Goal: Information Seeking & Learning: Learn about a topic

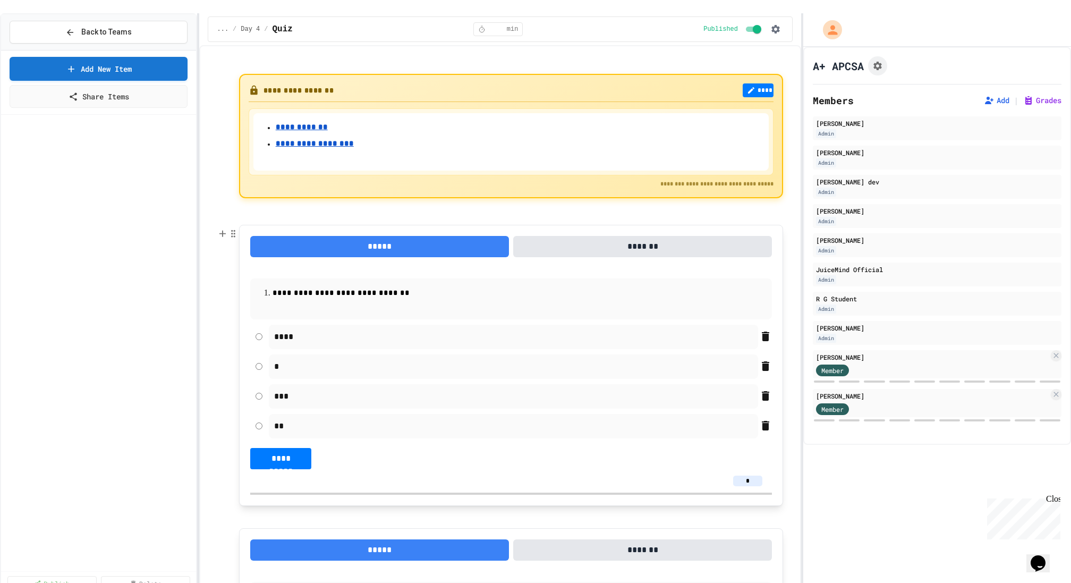
scroll to position [644, 0]
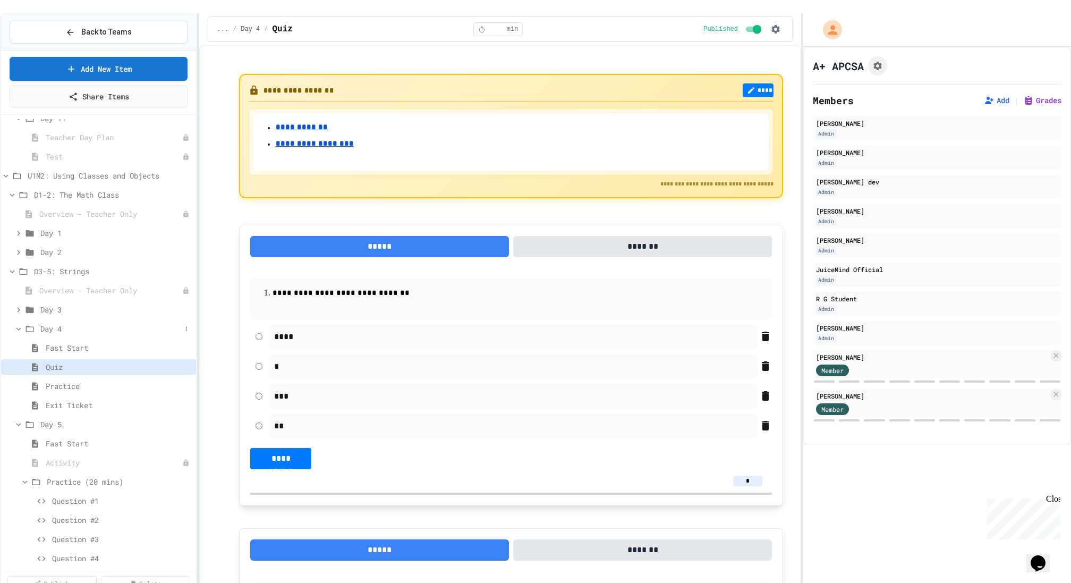
click at [18, 324] on icon at bounding box center [19, 329] width 10 height 10
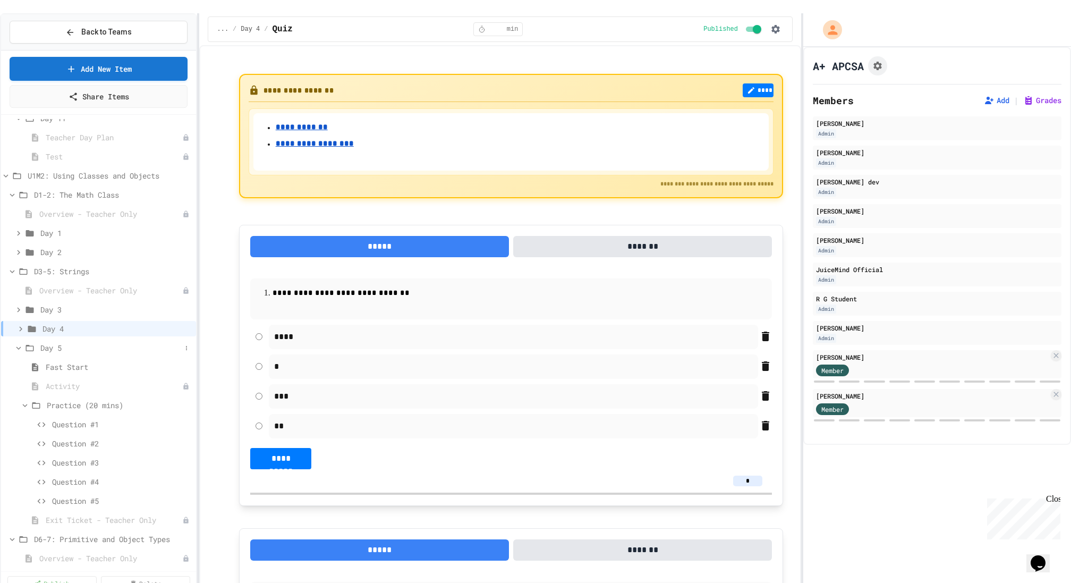
click at [19, 343] on icon at bounding box center [19, 348] width 10 height 10
click at [14, 362] on icon at bounding box center [12, 367] width 10 height 10
click at [11, 381] on icon at bounding box center [12, 386] width 10 height 10
click at [11, 404] on icon at bounding box center [12, 405] width 5 height 3
click at [12, 403] on icon at bounding box center [12, 405] width 3 height 5
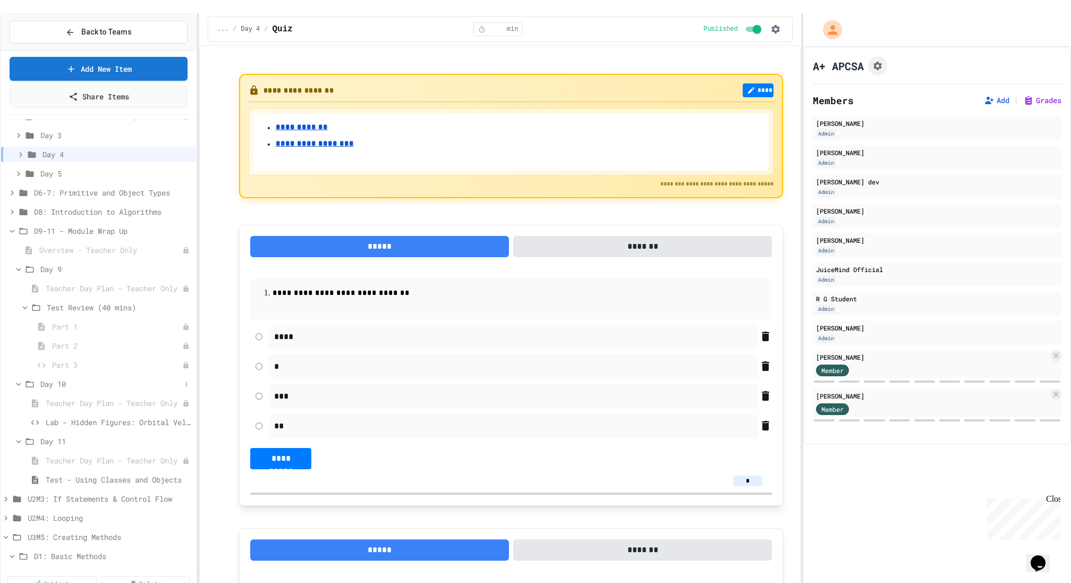
scroll to position [838, 0]
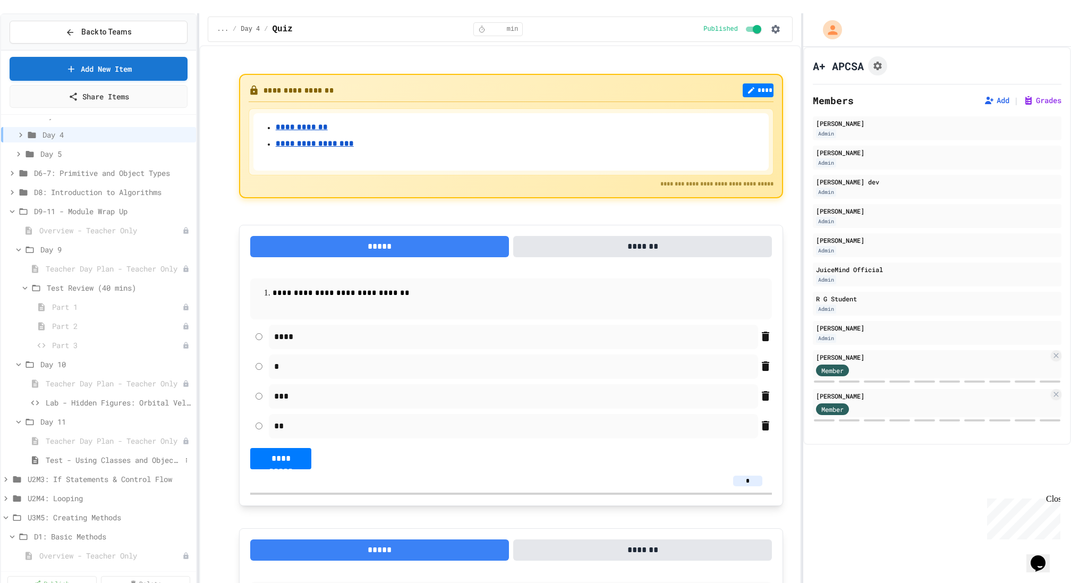
click at [99, 454] on span "Test - Using Classes and Objects" at bounding box center [113, 459] width 135 height 11
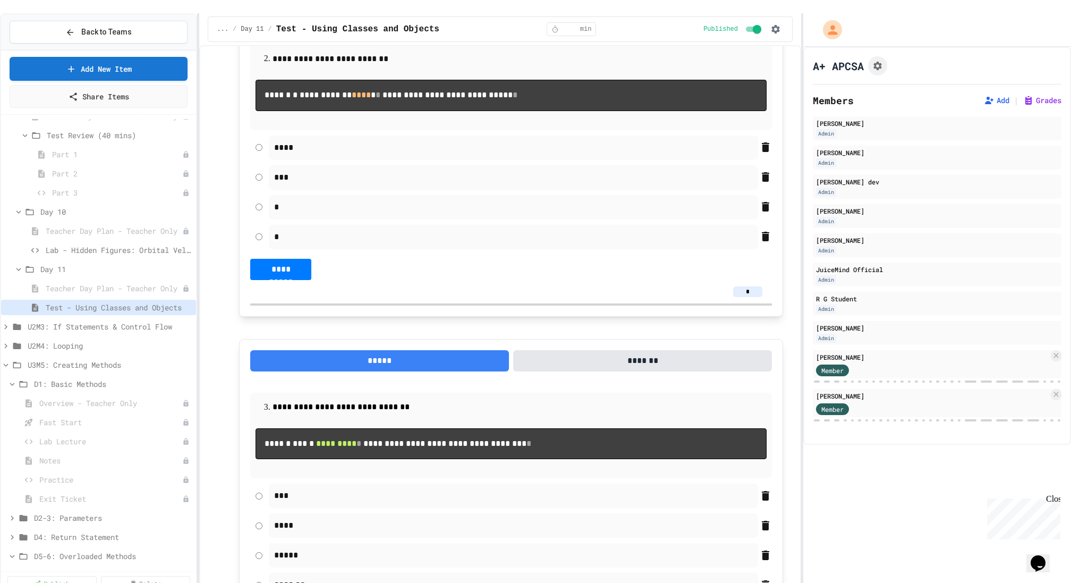
scroll to position [1003, 0]
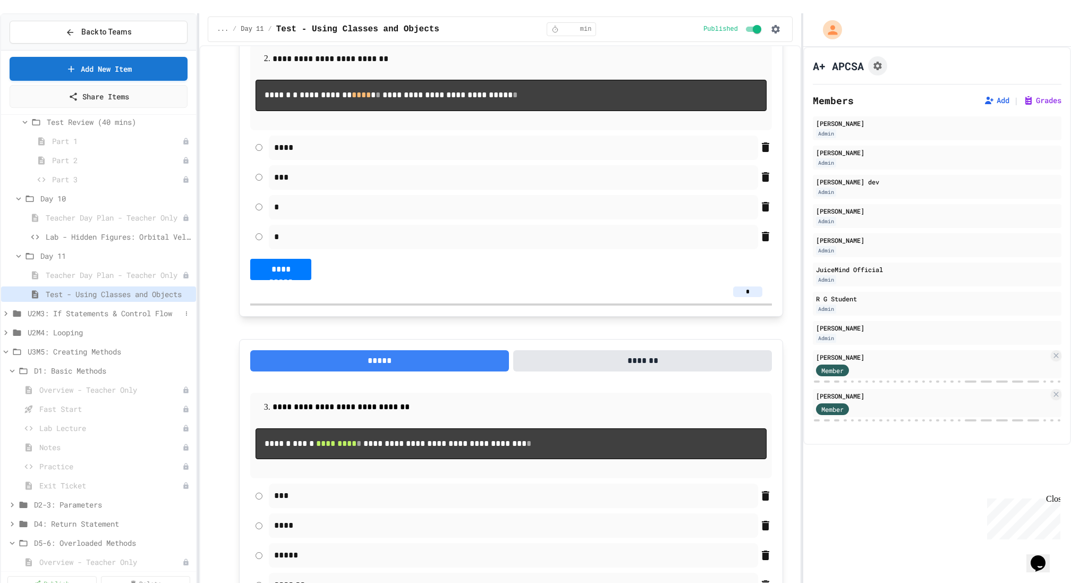
click at [5, 309] on icon at bounding box center [6, 314] width 10 height 10
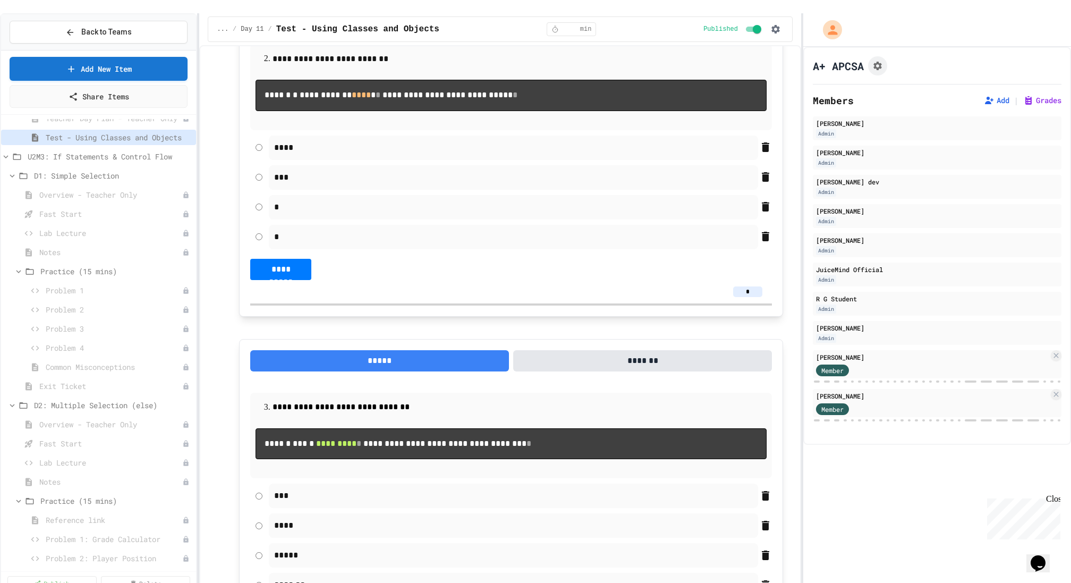
scroll to position [1112, 0]
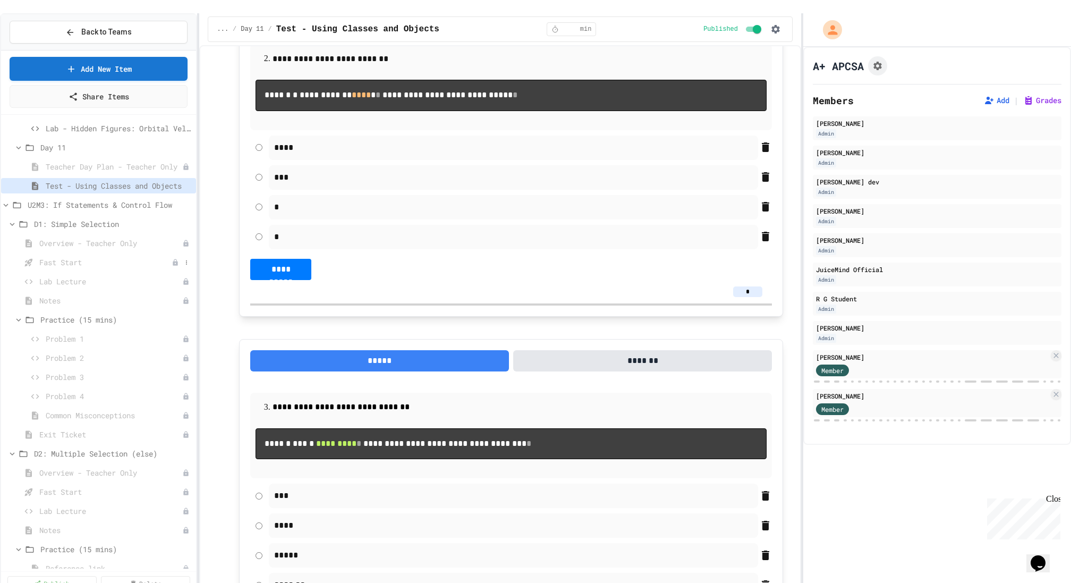
click at [54, 254] on div "Fast Start" at bounding box center [98, 261] width 195 height 15
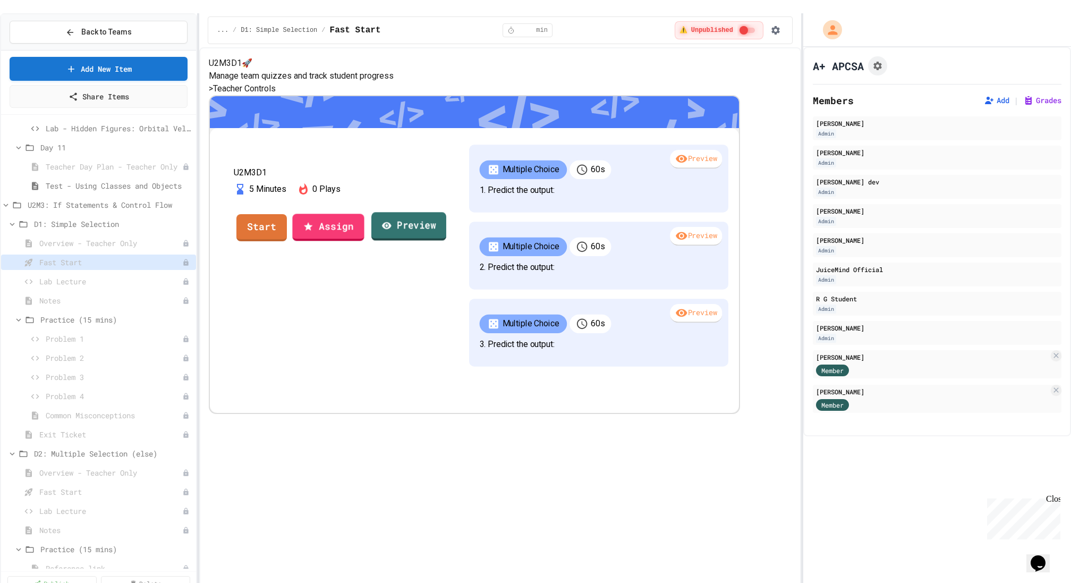
click at [446, 241] on link "Preview" at bounding box center [408, 226] width 75 height 29
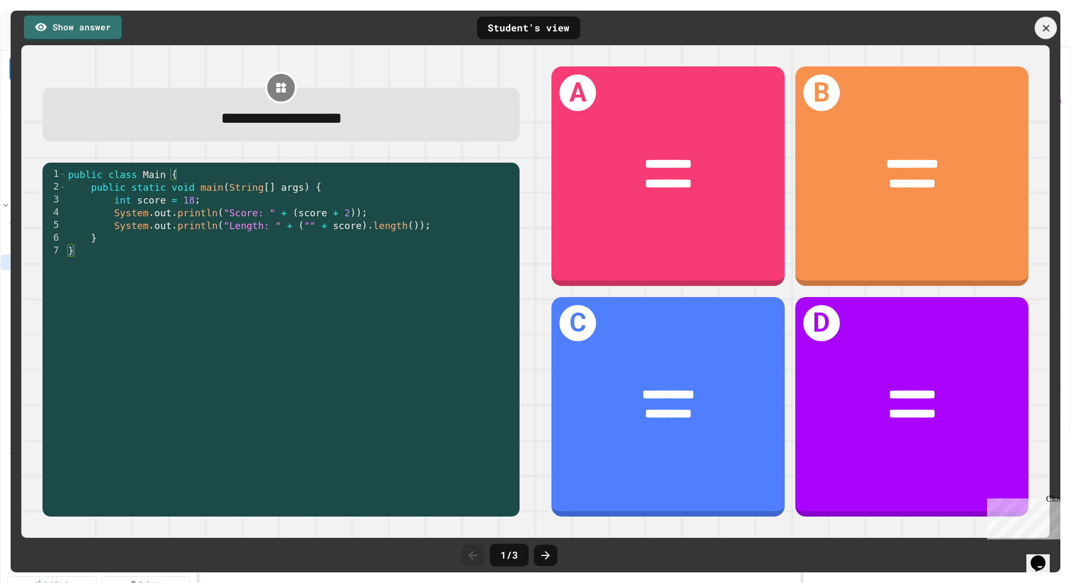
click at [1053, 29] on div at bounding box center [1046, 28] width 22 height 22
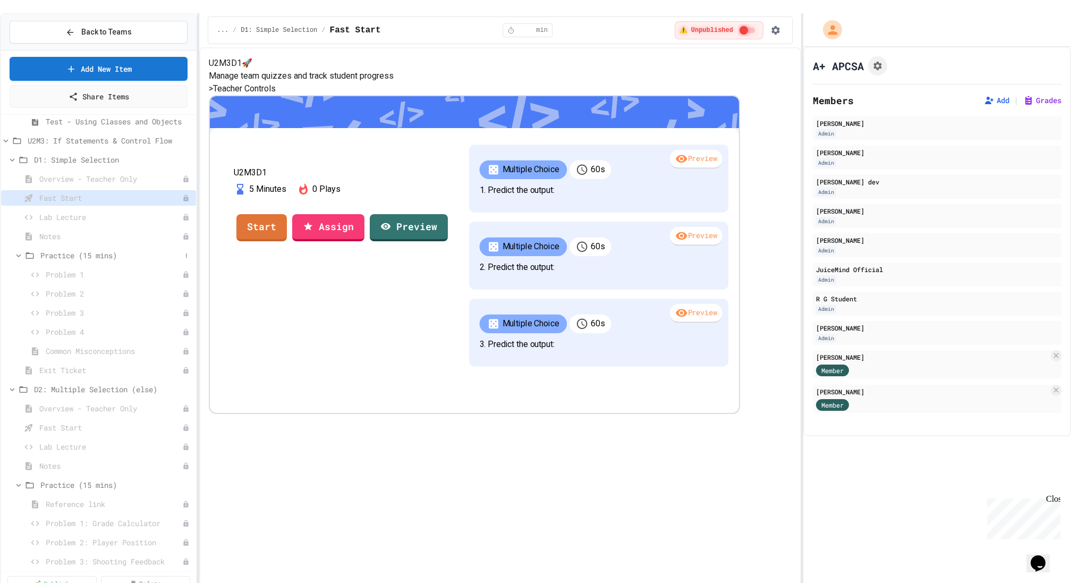
scroll to position [1178, 0]
click at [78, 286] on span "Problem 2" at bounding box center [109, 291] width 126 height 11
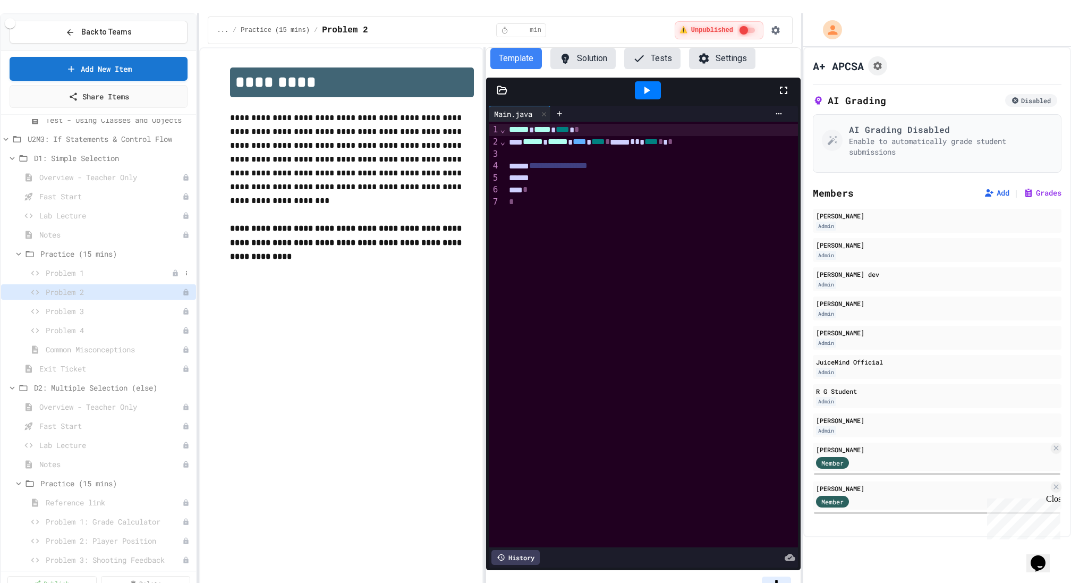
click at [84, 265] on div "Problem 1" at bounding box center [98, 272] width 195 height 15
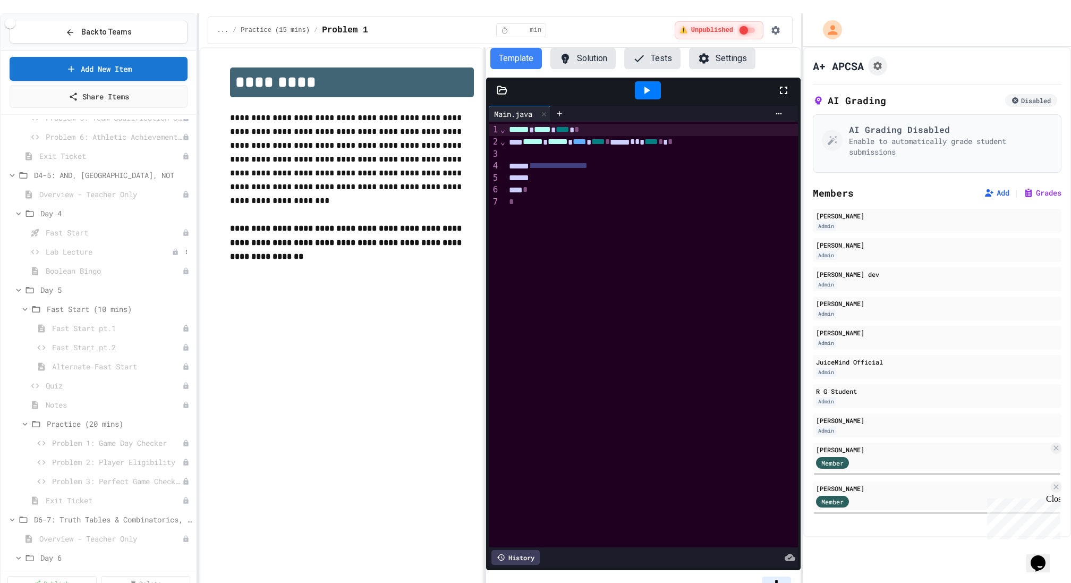
scroll to position [1859, 0]
click at [51, 388] on span "Quiz" at bounding box center [109, 393] width 126 height 11
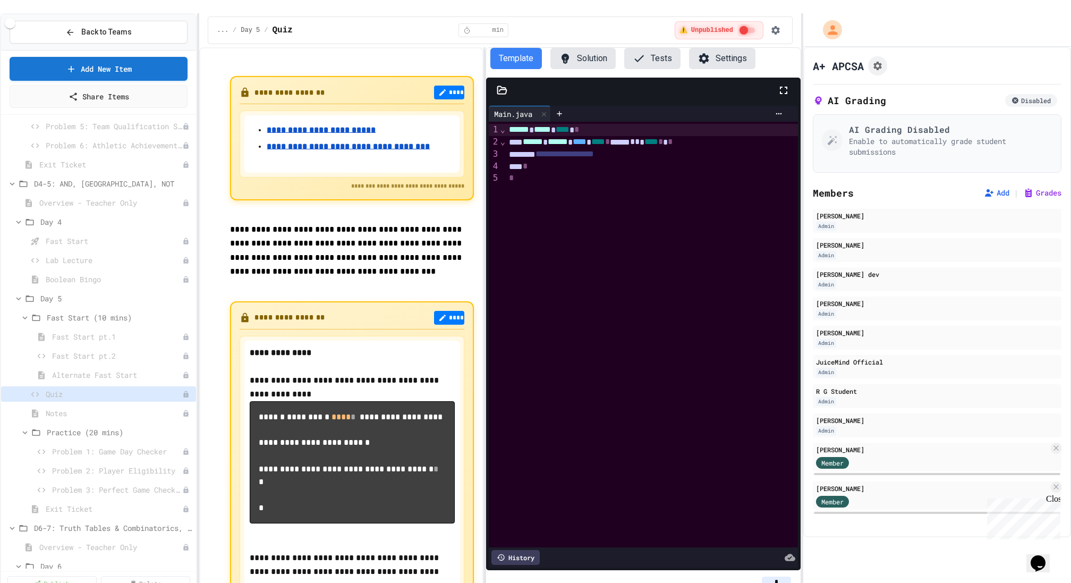
click at [319, 125] on u "**********" at bounding box center [321, 129] width 109 height 8
